Goal: Information Seeking & Learning: Learn about a topic

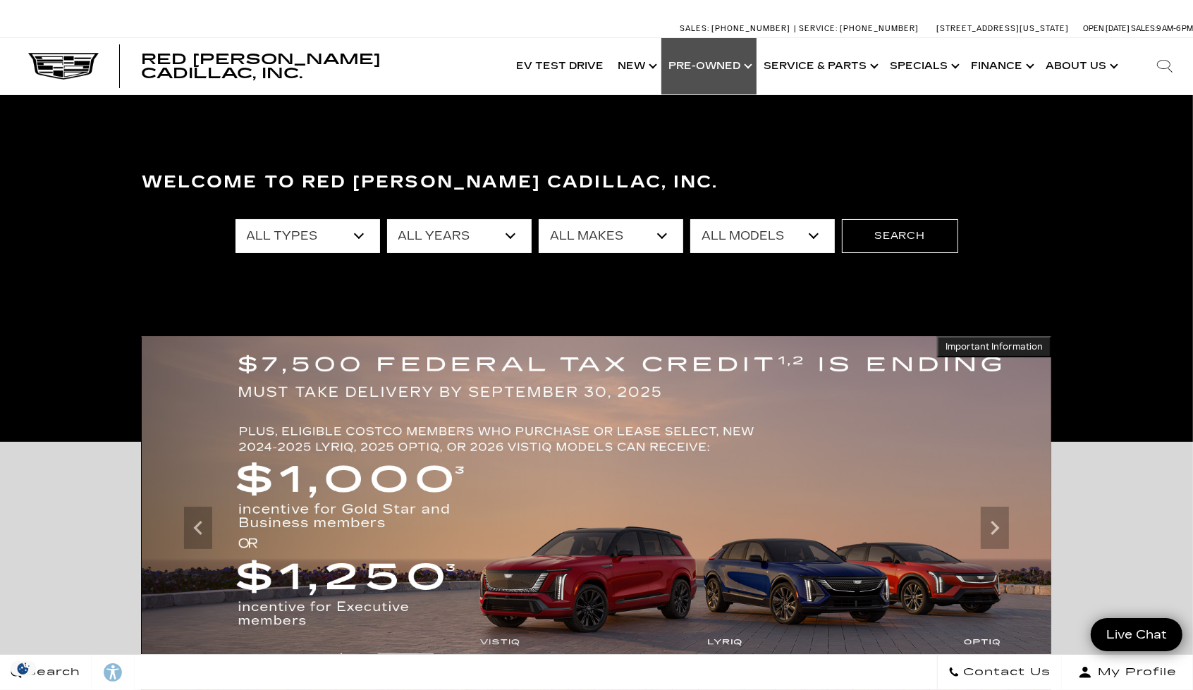
click at [752, 74] on link "Show Pre-Owned" at bounding box center [709, 66] width 95 height 56
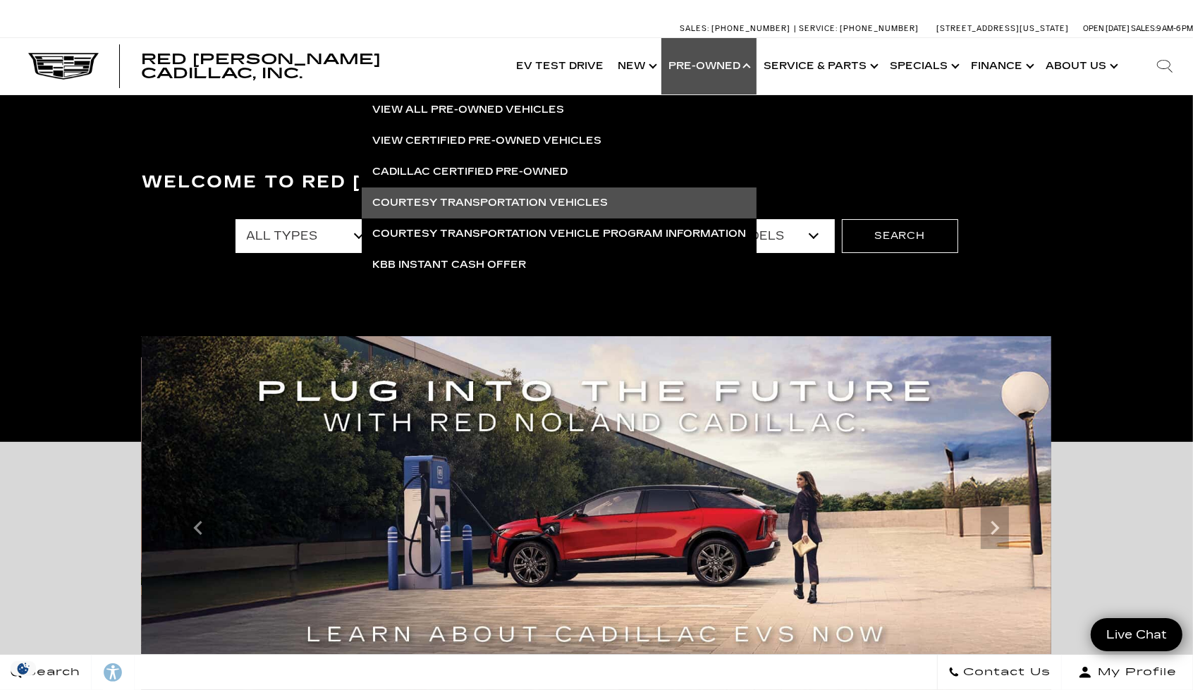
click at [530, 195] on link "Courtesy Transportation Vehicles" at bounding box center [559, 203] width 395 height 31
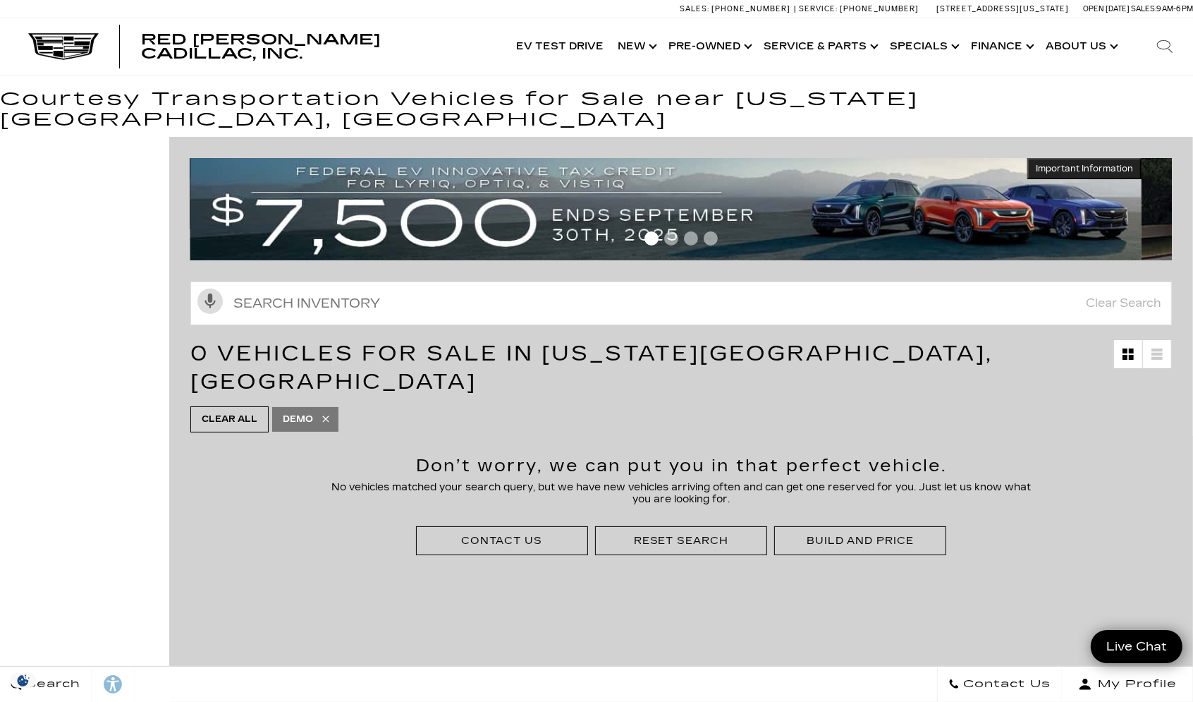
click at [329, 416] on icon at bounding box center [325, 419] width 6 height 6
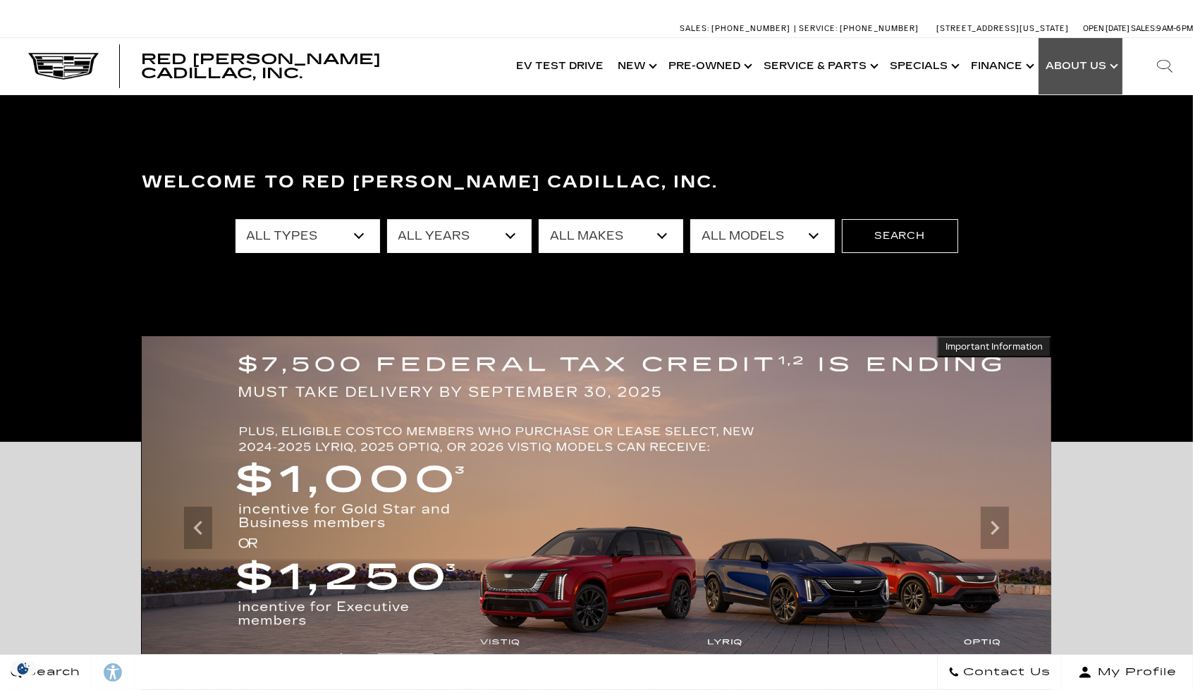
click at [1097, 62] on link "Show About Us" at bounding box center [1081, 66] width 84 height 56
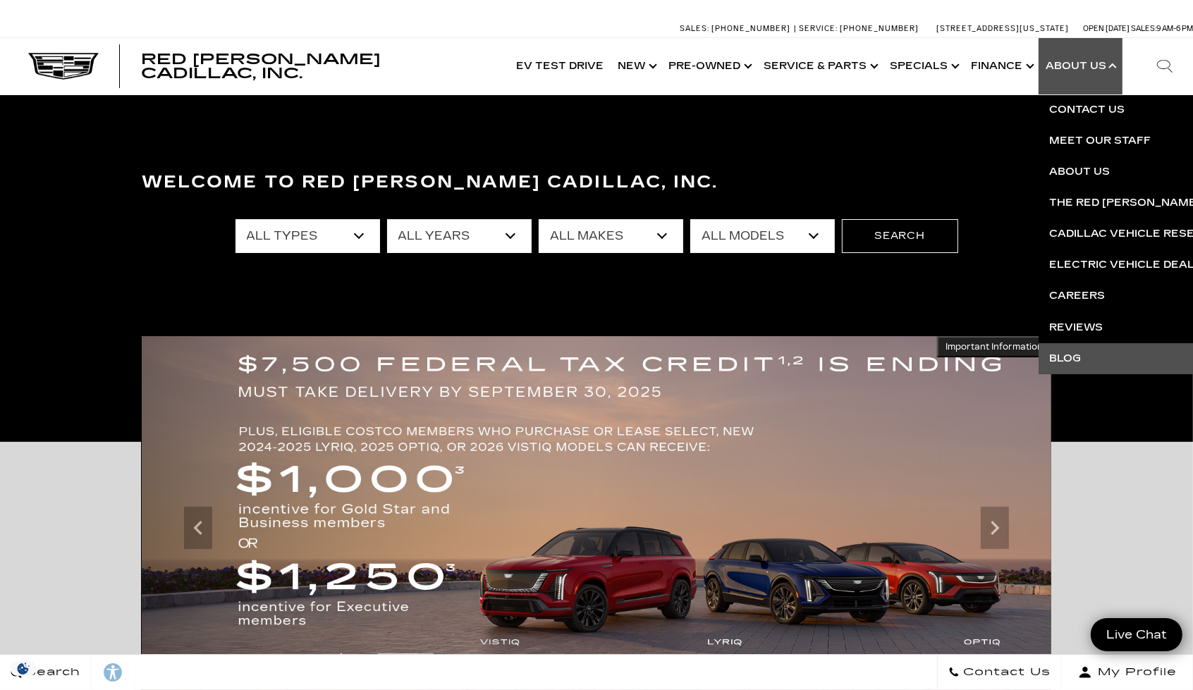
click at [1071, 357] on link "Blog" at bounding box center [1209, 358] width 341 height 31
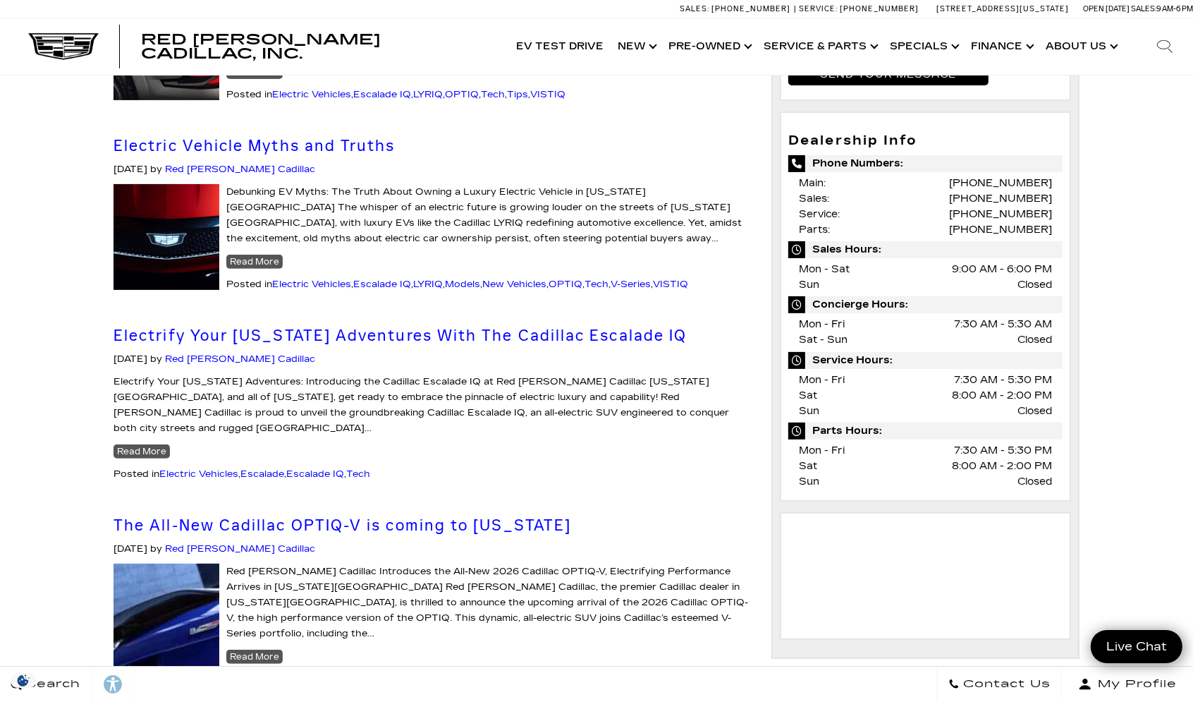
scroll to position [421, 0]
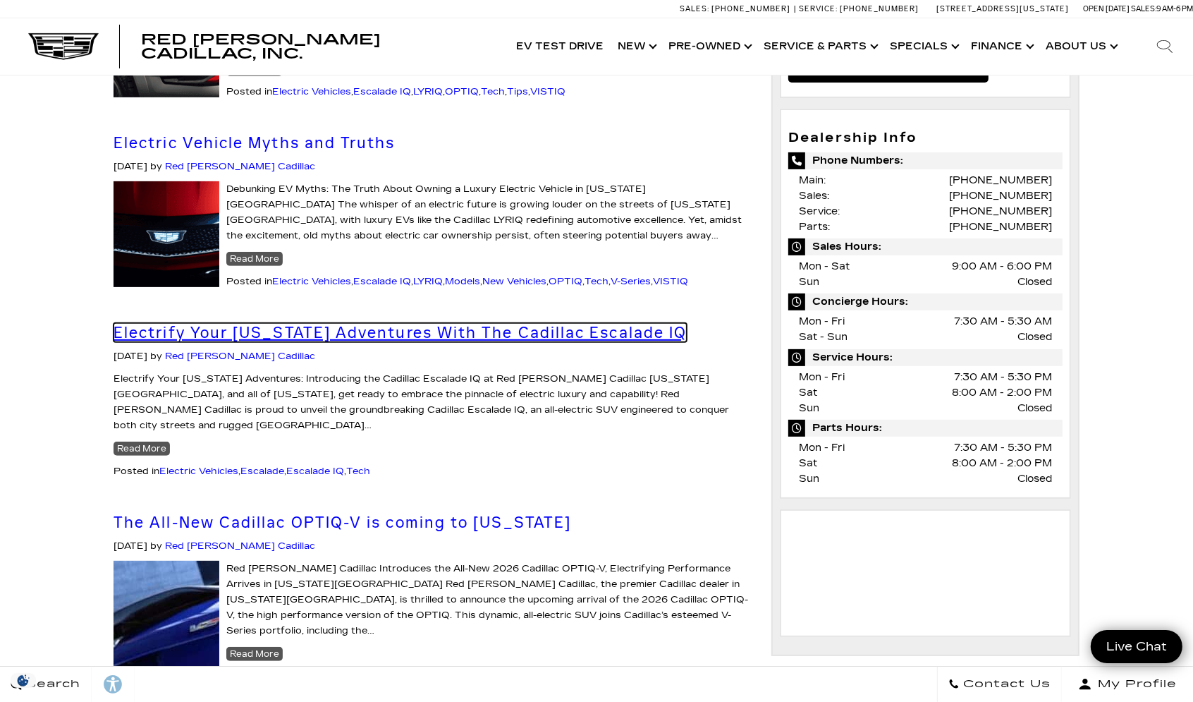
click at [459, 329] on link "Electrify Your Colorado Adventures With The Cadillac Escalade IQ" at bounding box center [400, 332] width 573 height 19
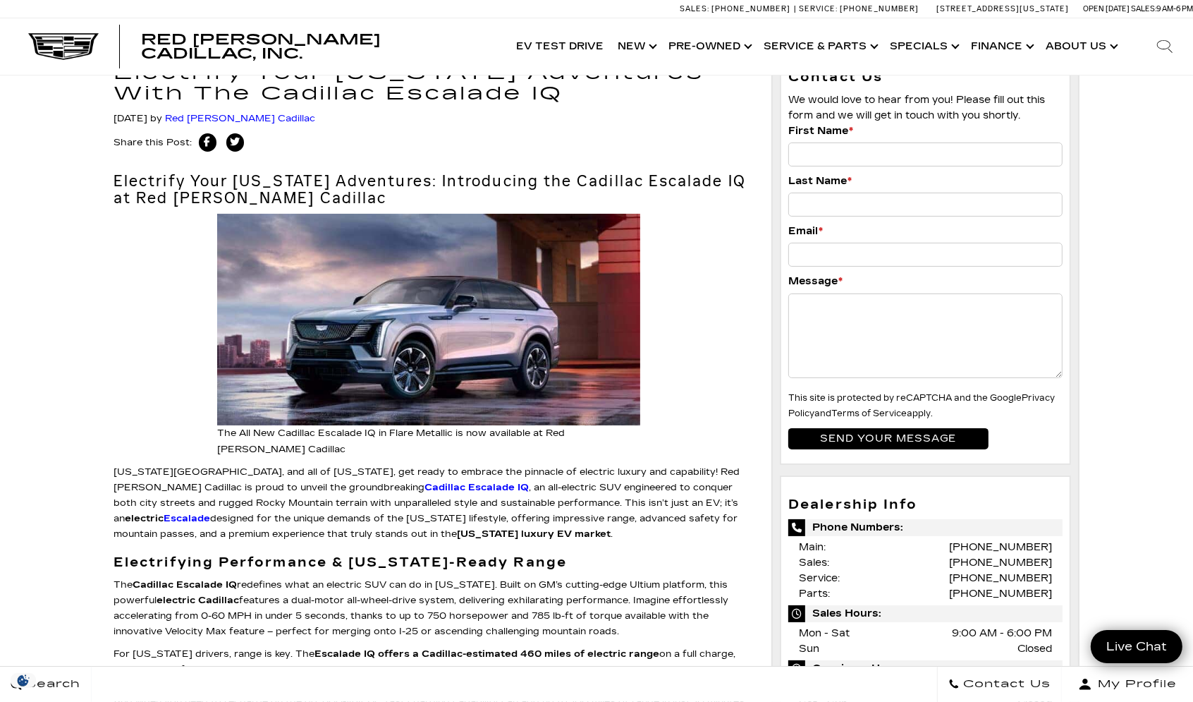
scroll to position [56, 0]
